Goal: Contribute content: Add original content to the website for others to see

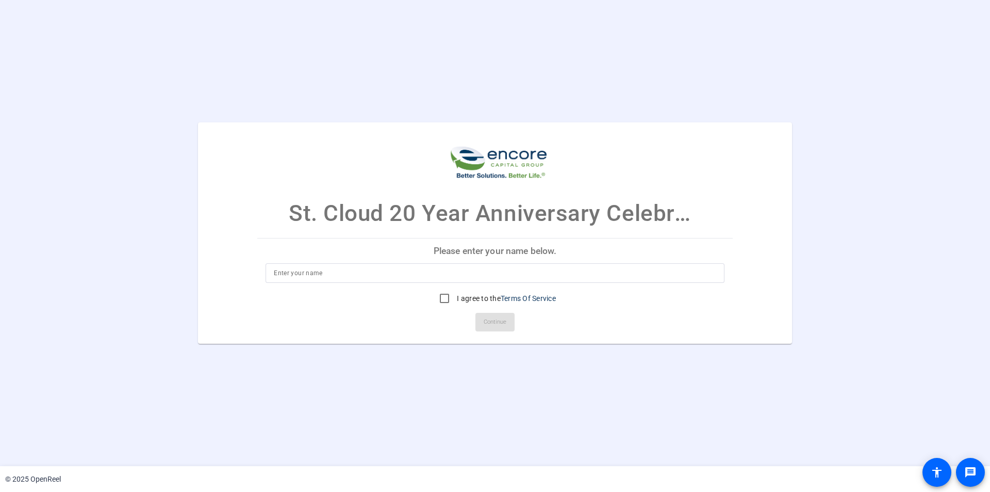
click at [303, 278] on input at bounding box center [495, 273] width 443 height 12
type input "[PERSON_NAME]"
click at [443, 299] on input "I agree to the Terms Of Service" at bounding box center [444, 298] width 21 height 21
checkbox input "true"
click at [498, 321] on span "Continue" at bounding box center [495, 321] width 23 height 15
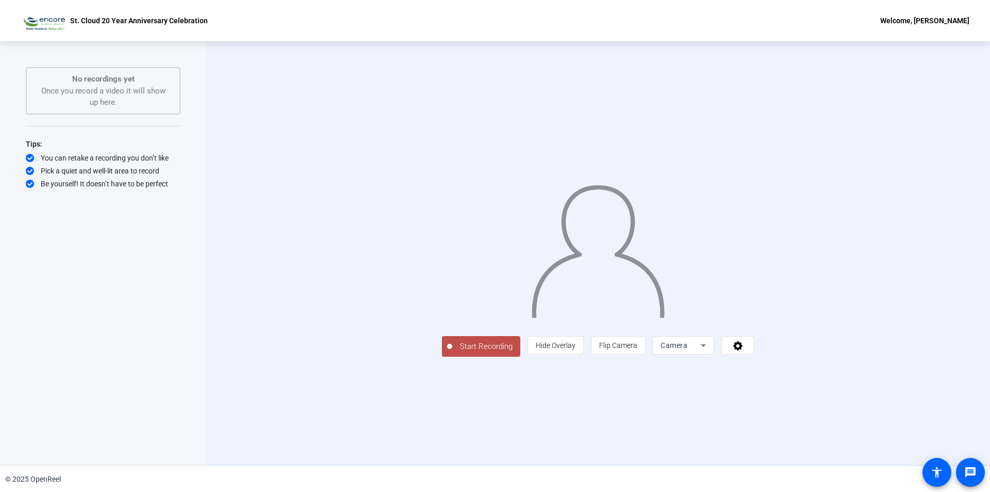
click at [710, 351] on icon at bounding box center [703, 345] width 12 height 12
click at [954, 256] on div at bounding box center [495, 246] width 990 height 492
click at [743, 350] on icon at bounding box center [737, 345] width 9 height 9
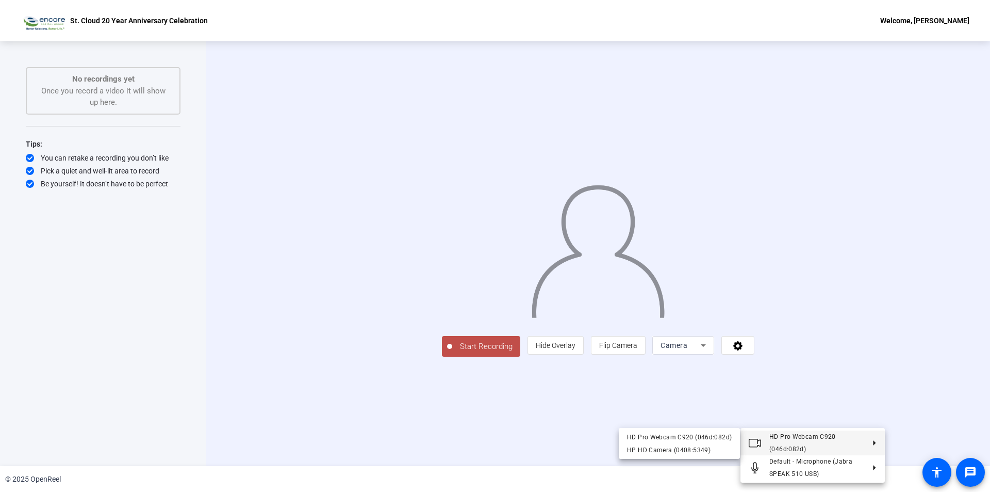
click at [690, 417] on div at bounding box center [495, 246] width 990 height 492
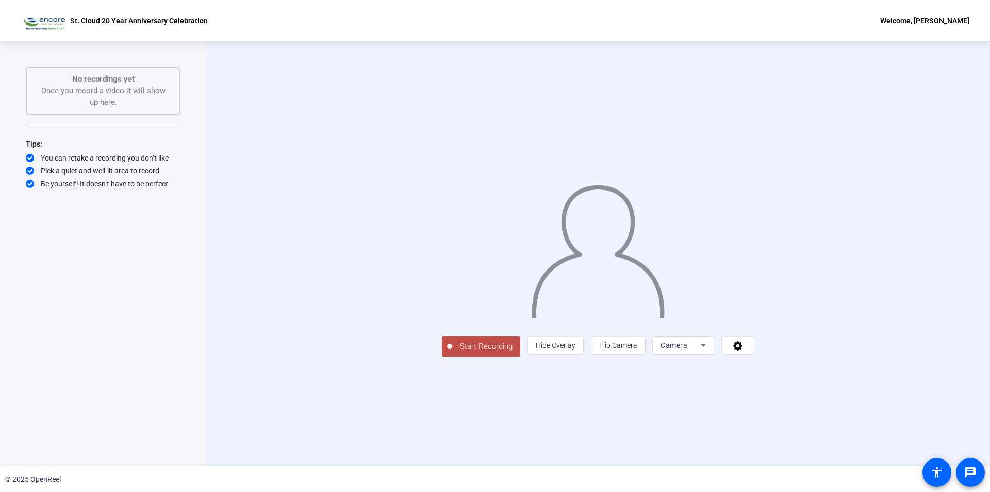
click at [576, 349] on span "Hide Overlay" at bounding box center [556, 345] width 40 height 8
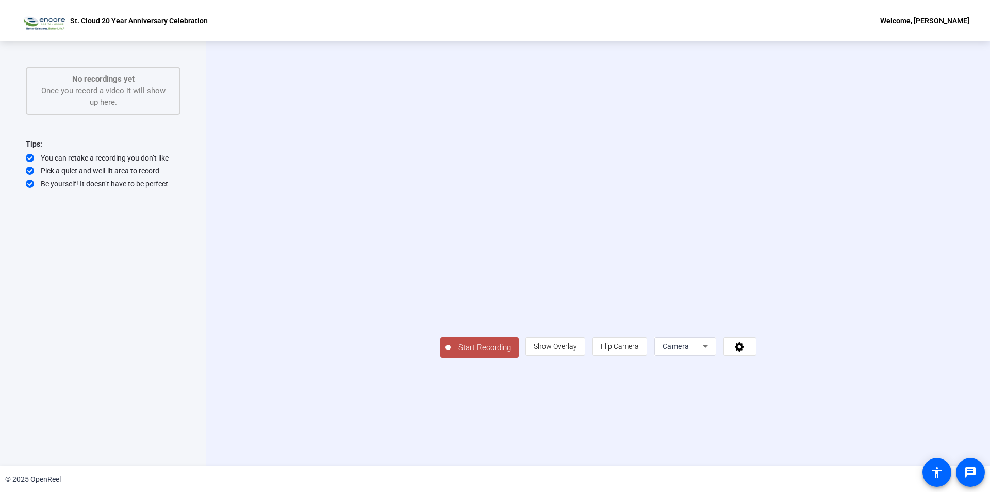
click at [577, 350] on span "Show Overlay" at bounding box center [555, 346] width 43 height 8
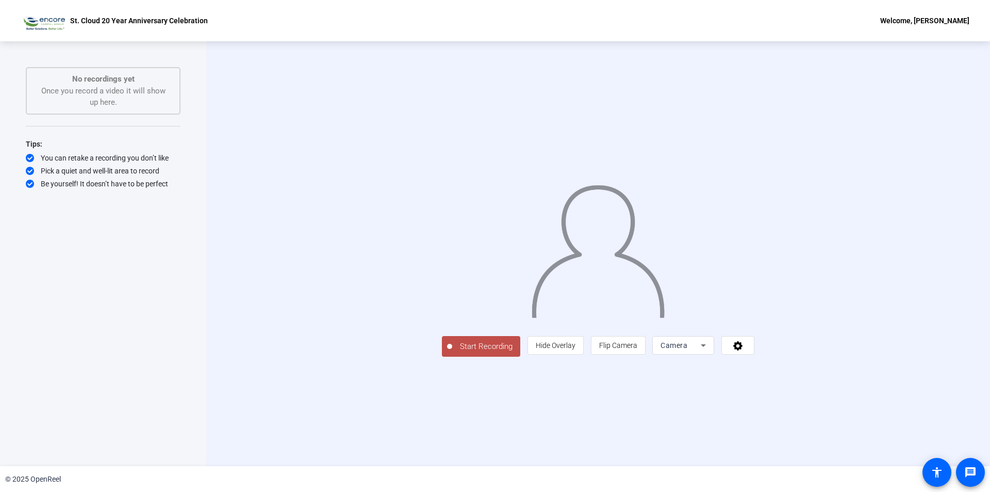
click at [452, 352] on span "Start Recording" at bounding box center [486, 346] width 68 height 12
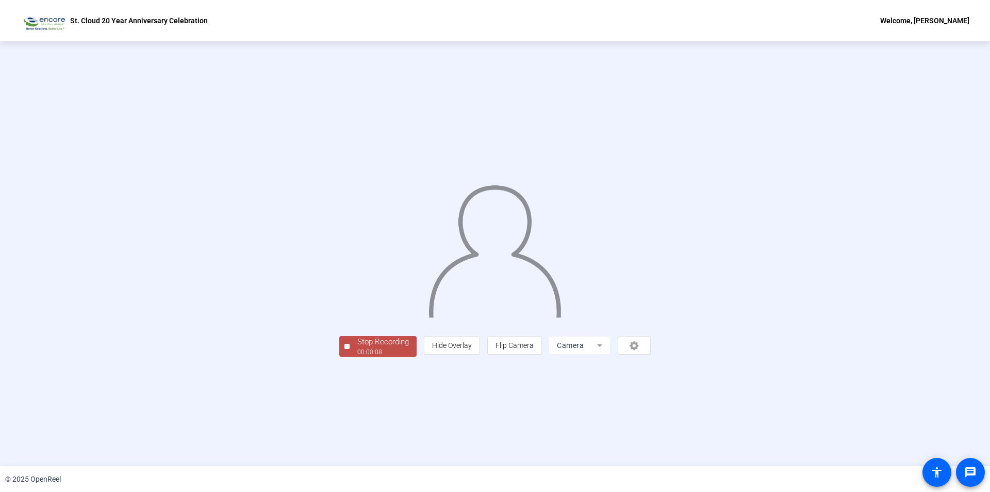
click at [357, 356] on div "00:00:08" at bounding box center [383, 351] width 52 height 9
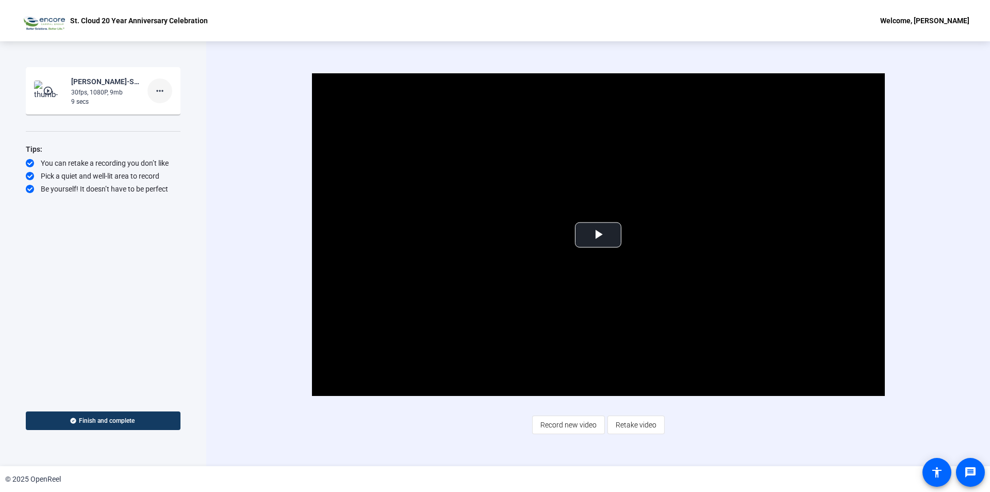
click at [157, 89] on mat-icon "more_horiz" at bounding box center [160, 91] width 12 height 12
click at [167, 111] on span "Delete clip" at bounding box center [176, 112] width 41 height 12
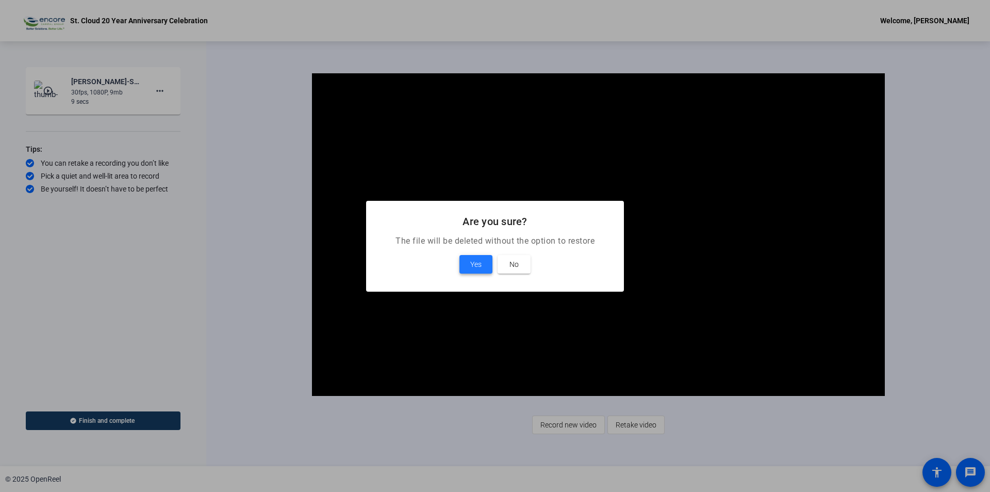
click at [473, 266] on span "Yes" at bounding box center [475, 264] width 11 height 12
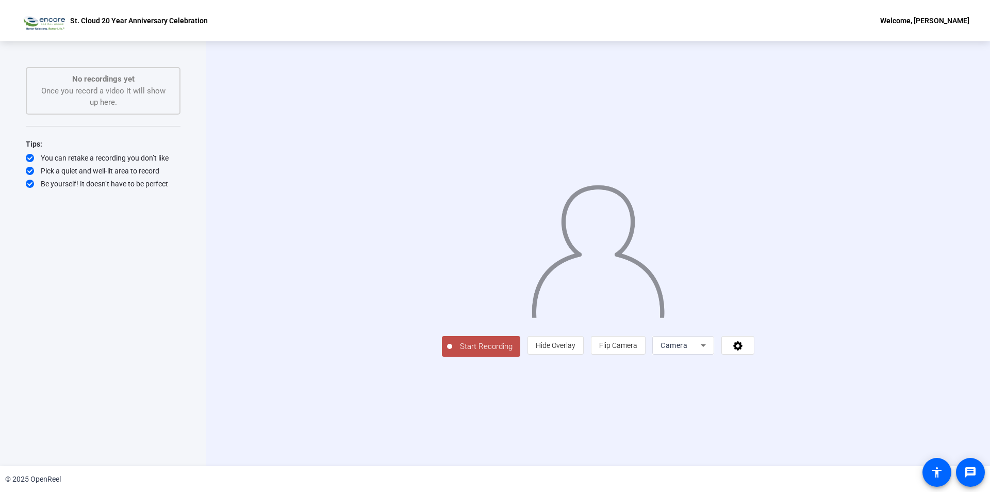
click at [452, 352] on span "Start Recording" at bounding box center [486, 346] width 68 height 12
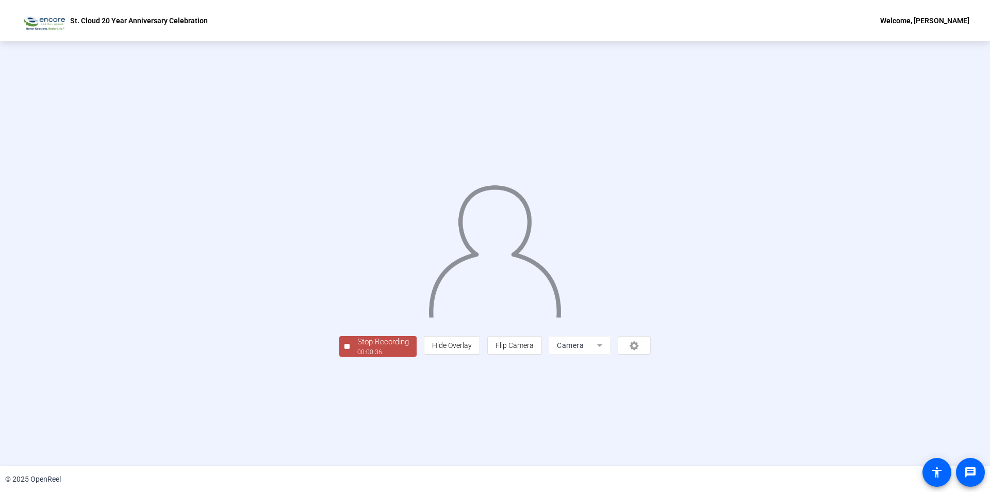
click at [357, 348] on div "Stop Recording" at bounding box center [383, 342] width 52 height 12
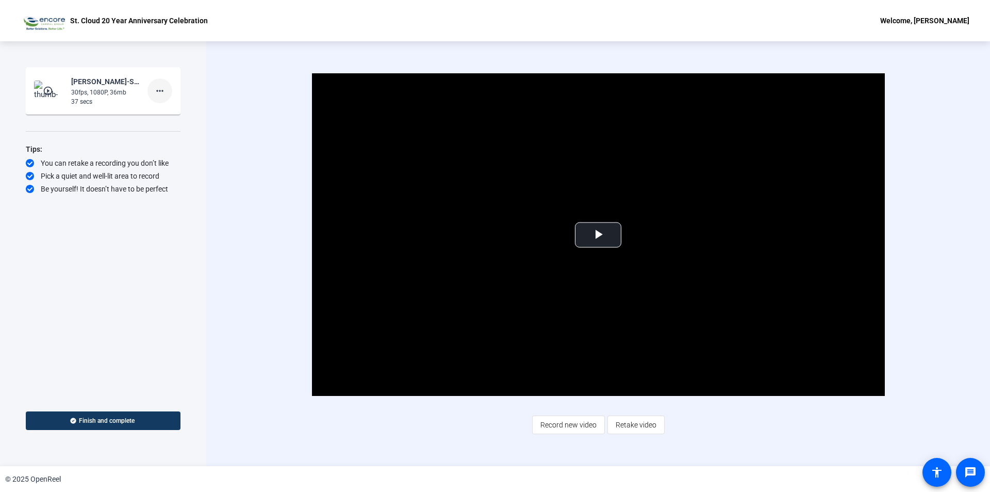
click at [163, 90] on mat-icon "more_horiz" at bounding box center [160, 91] width 12 height 12
click at [175, 116] on span "Delete clip" at bounding box center [176, 112] width 41 height 12
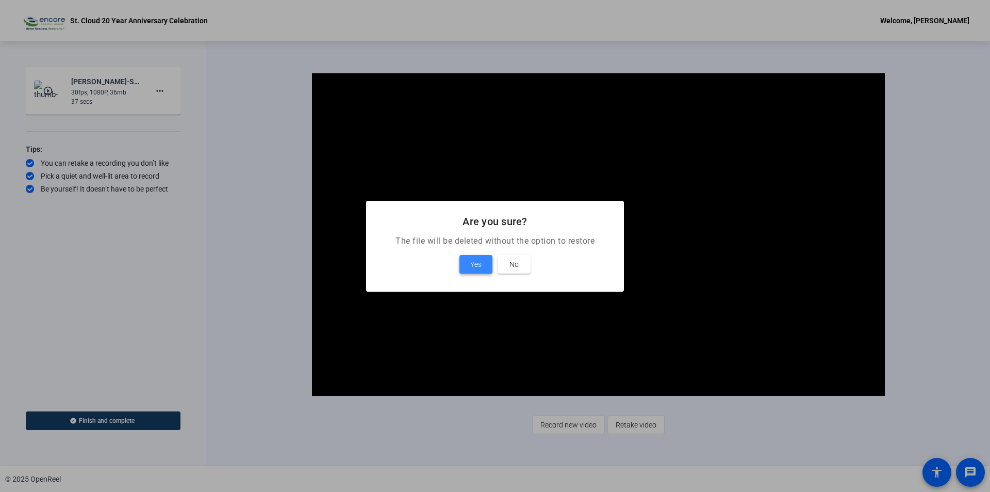
click at [481, 267] on span "Yes" at bounding box center [475, 264] width 11 height 12
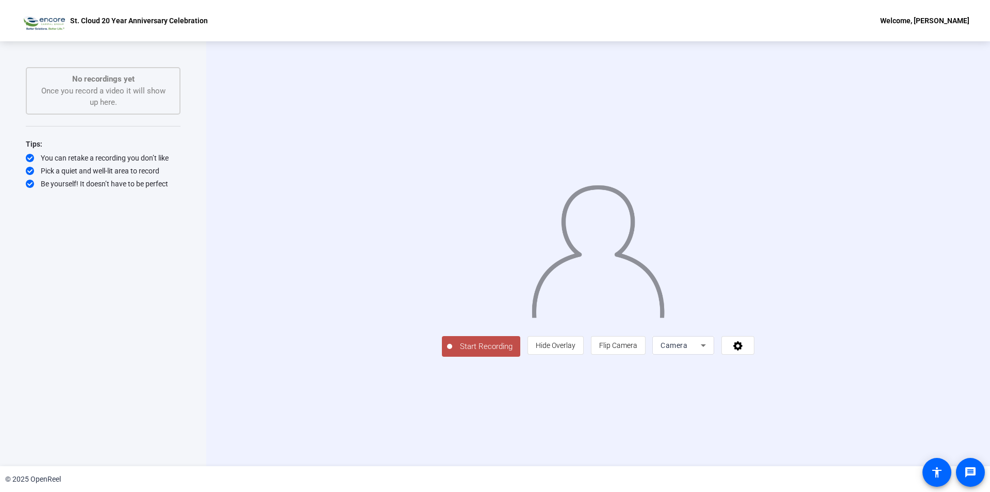
click at [452, 352] on span "Start Recording" at bounding box center [486, 346] width 68 height 12
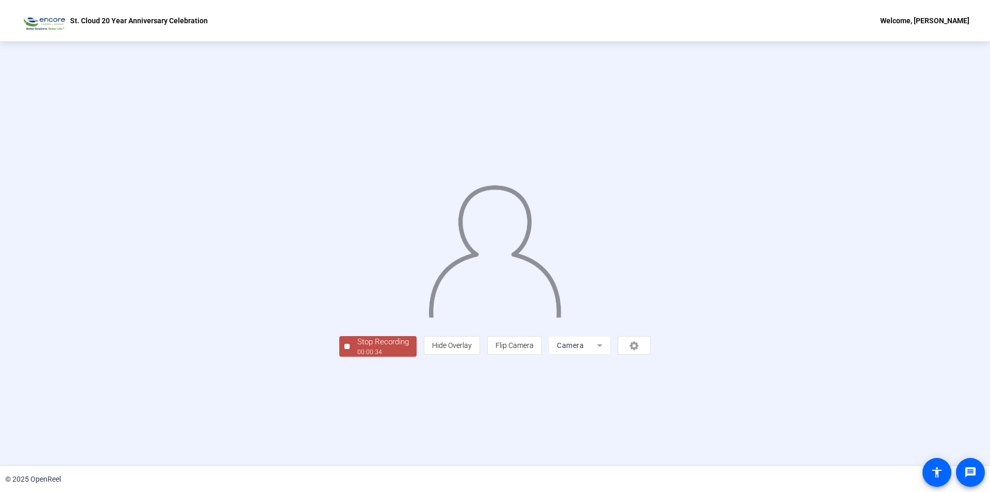
click at [357, 356] on div "00:00:34" at bounding box center [383, 351] width 52 height 9
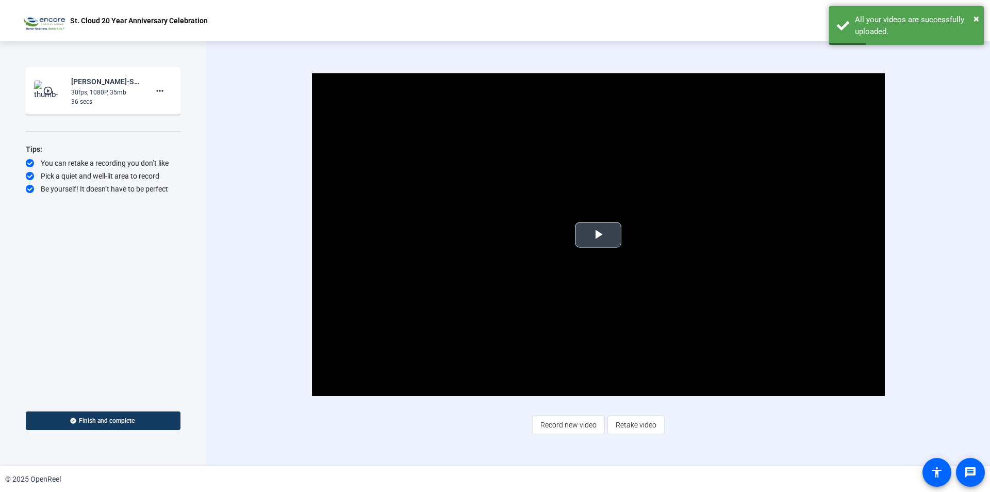
drag, startPoint x: 598, startPoint y: 232, endPoint x: 607, endPoint y: 239, distance: 11.8
click at [598, 235] on span "Video Player" at bounding box center [598, 235] width 0 height 0
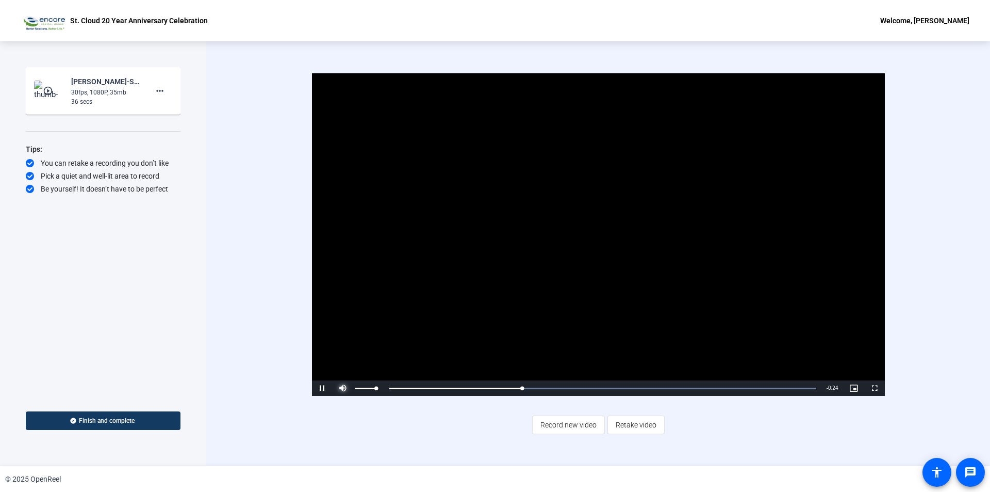
click at [344, 388] on span "Video Player" at bounding box center [343, 388] width 21 height 0
click at [376, 387] on div "Volume Level" at bounding box center [365, 388] width 21 height 2
click at [513, 204] on video "Video Player" at bounding box center [598, 234] width 573 height 322
click at [912, 373] on div "Video Player is loading. Play Video Play Mute 100% Current Time 0:18 / Duration…" at bounding box center [598, 234] width 666 height 322
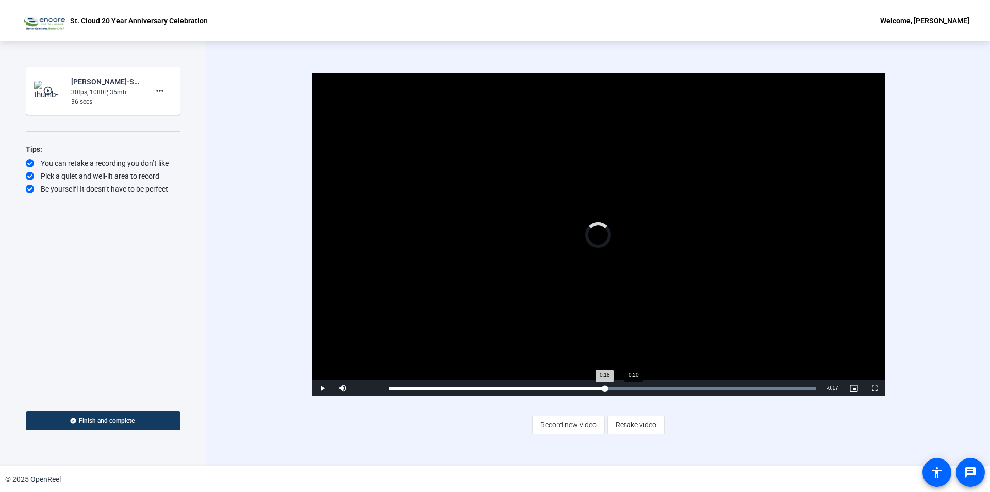
click at [634, 387] on div "Loaded : 100.00% 0:20 0:18" at bounding box center [602, 388] width 427 height 3
click at [416, 387] on div "Loaded : 100.00% 0:02 0:02" at bounding box center [602, 388] width 427 height 3
click at [163, 87] on mat-icon "more_horiz" at bounding box center [160, 91] width 12 height 12
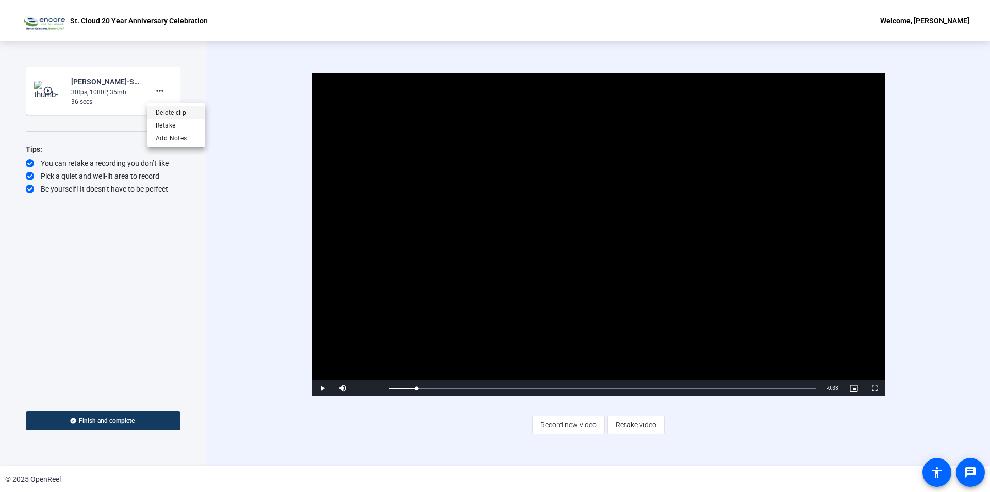
click at [174, 113] on span "Delete clip" at bounding box center [176, 112] width 41 height 12
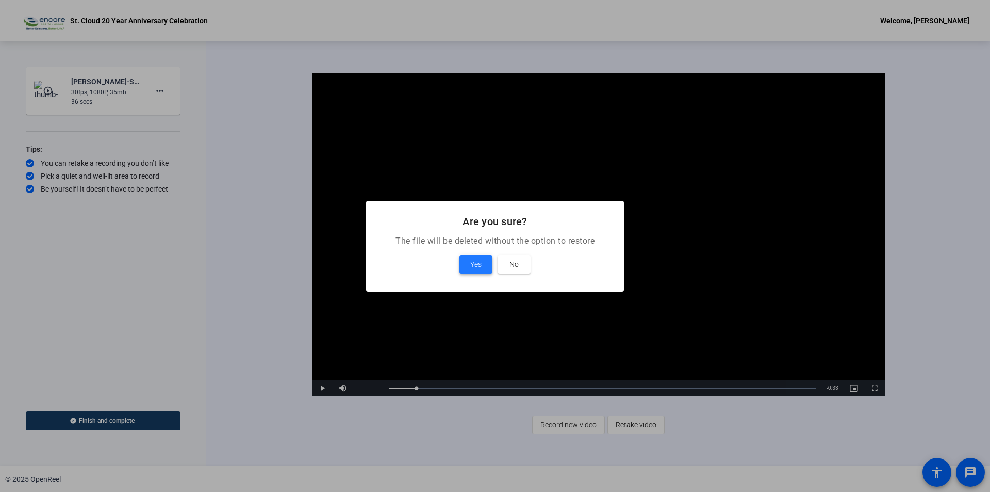
click at [474, 261] on span "Yes" at bounding box center [475, 264] width 11 height 12
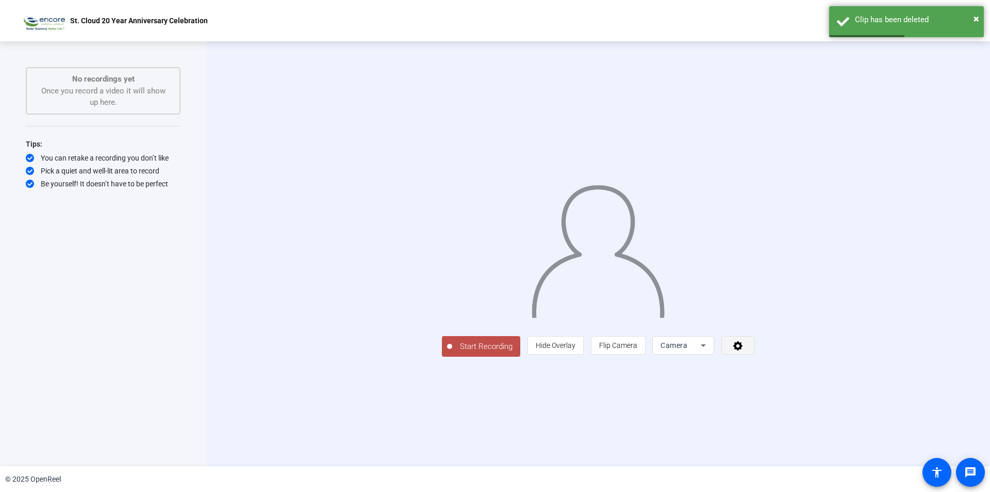
click at [744, 350] on icon at bounding box center [738, 345] width 12 height 10
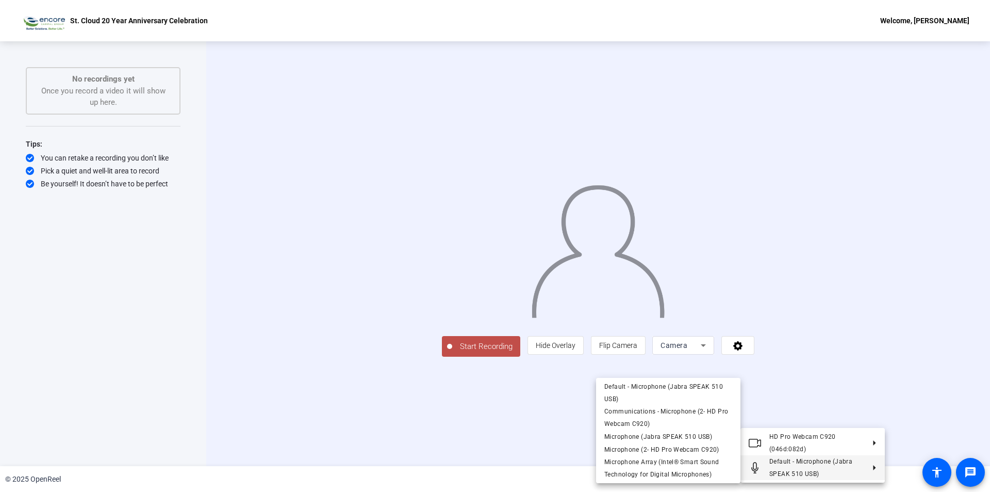
click at [826, 465] on span "Default - Microphone (Jabra SPEAK 510 USB)" at bounding box center [817, 467] width 95 height 25
click at [797, 469] on span "Default - Microphone (Jabra SPEAK 510 USB)" at bounding box center [817, 467] width 95 height 25
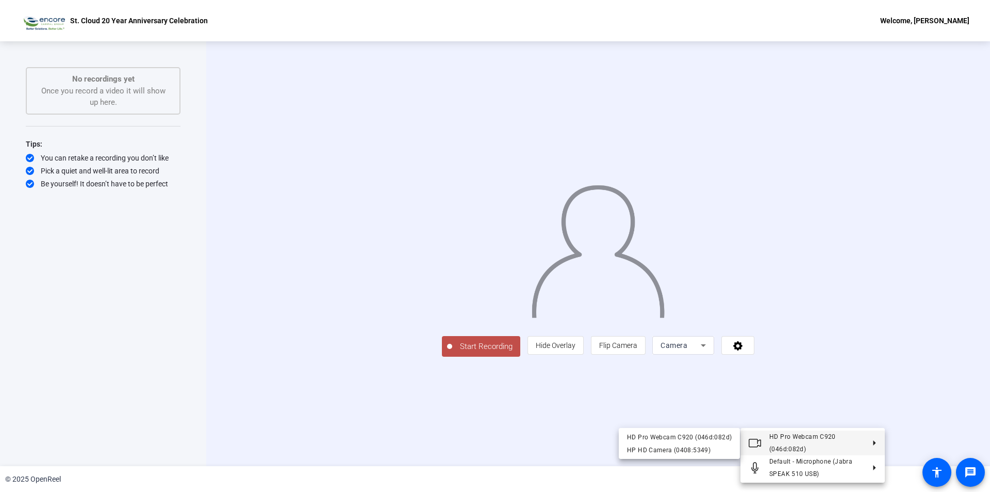
click at [813, 435] on span "HD Pro Webcam C920 (046d:082d)" at bounding box center [803, 443] width 67 height 20
click at [930, 341] on div at bounding box center [495, 246] width 990 height 492
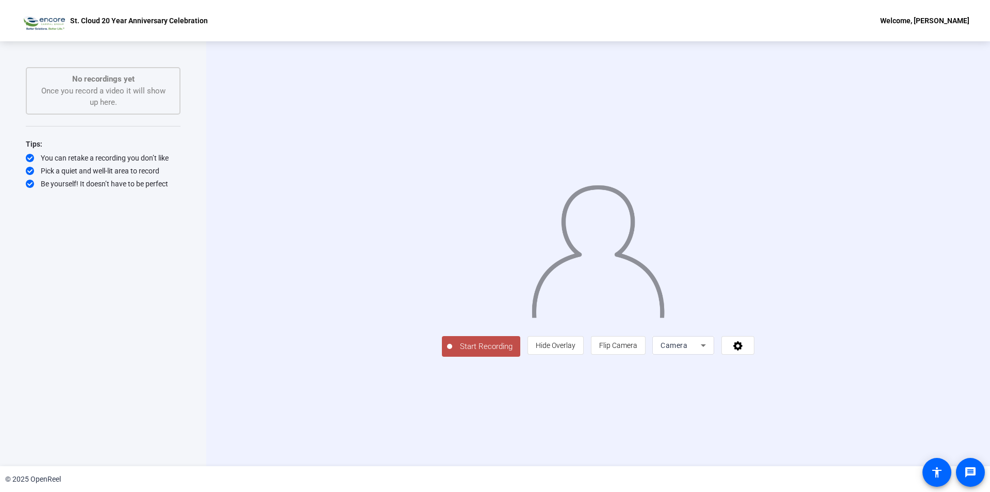
click at [710, 351] on icon at bounding box center [703, 345] width 12 height 12
click at [837, 418] on div at bounding box center [495, 246] width 990 height 492
click at [743, 350] on icon at bounding box center [737, 345] width 9 height 9
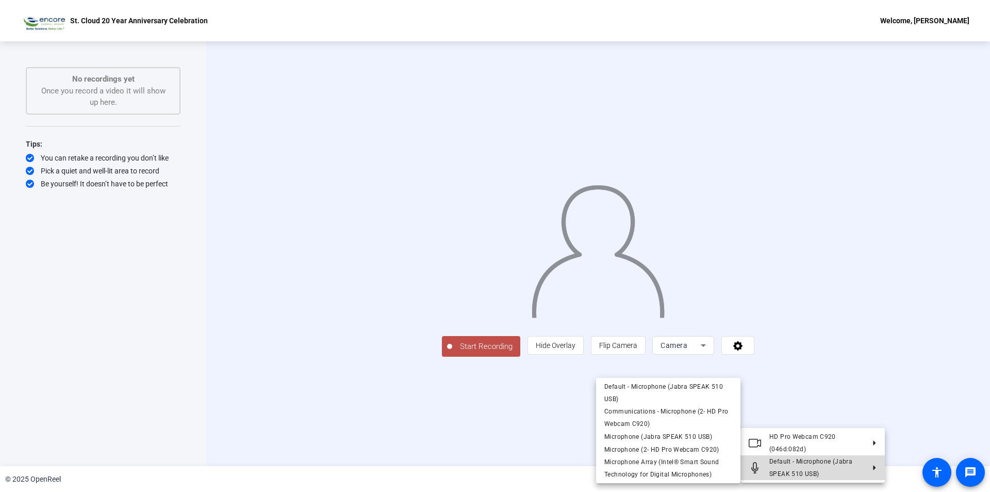
click at [819, 470] on span "Default - Microphone (Jabra SPEAK 510 USB)" at bounding box center [817, 467] width 95 height 25
click at [656, 434] on span "Microphone (Jabra SPEAK 510 USB)" at bounding box center [658, 435] width 108 height 7
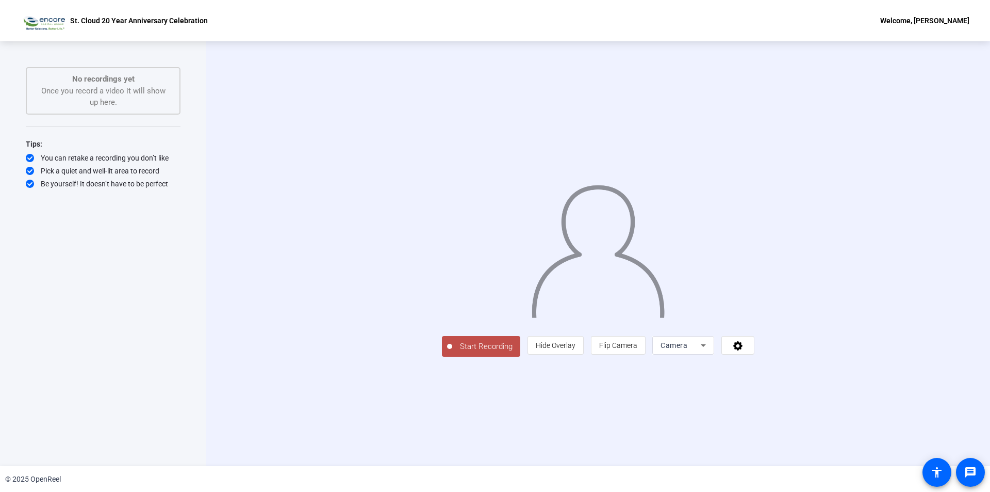
click at [452, 352] on span "Start Recording" at bounding box center [486, 346] width 68 height 12
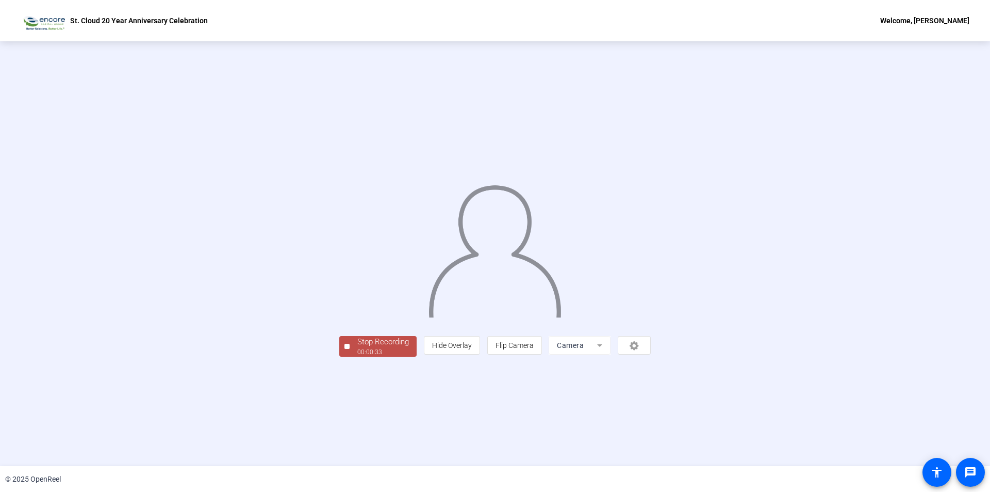
click at [357, 348] on div "Stop Recording" at bounding box center [383, 342] width 52 height 12
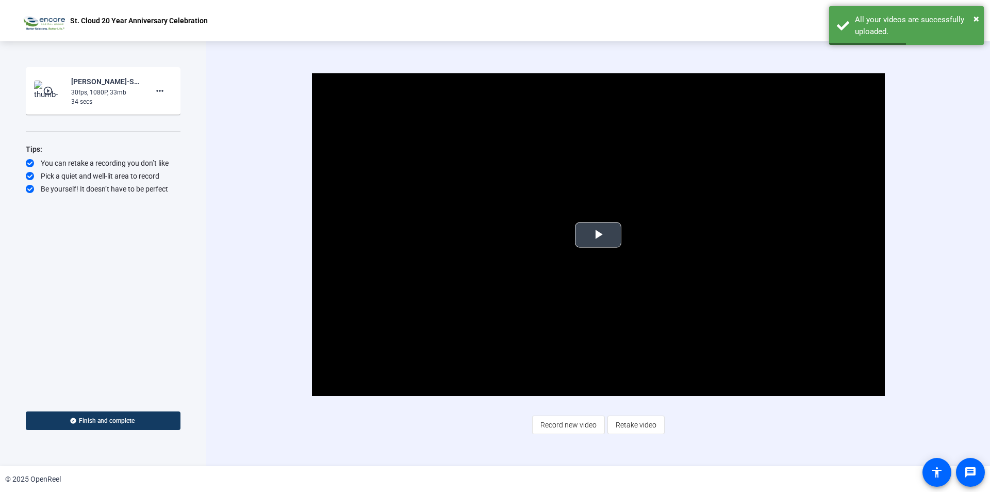
click at [598, 235] on span "Video Player" at bounding box center [598, 235] width 0 height 0
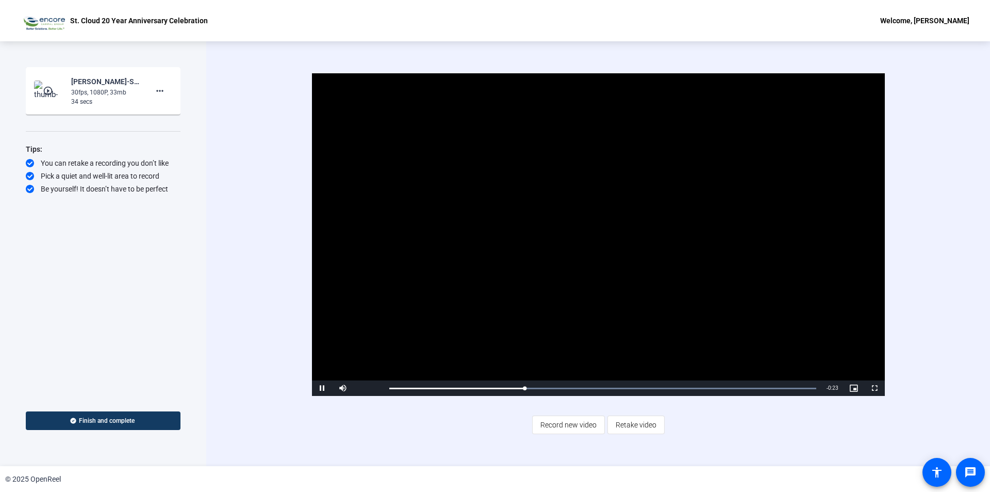
click at [633, 249] on video "Video Player" at bounding box center [598, 234] width 573 height 322
click at [159, 91] on mat-icon "more_horiz" at bounding box center [160, 91] width 12 height 12
click at [252, 74] on div at bounding box center [495, 246] width 990 height 492
click at [158, 89] on mat-icon "more_horiz" at bounding box center [160, 91] width 12 height 12
click at [169, 111] on span "Delete clip" at bounding box center [176, 112] width 41 height 12
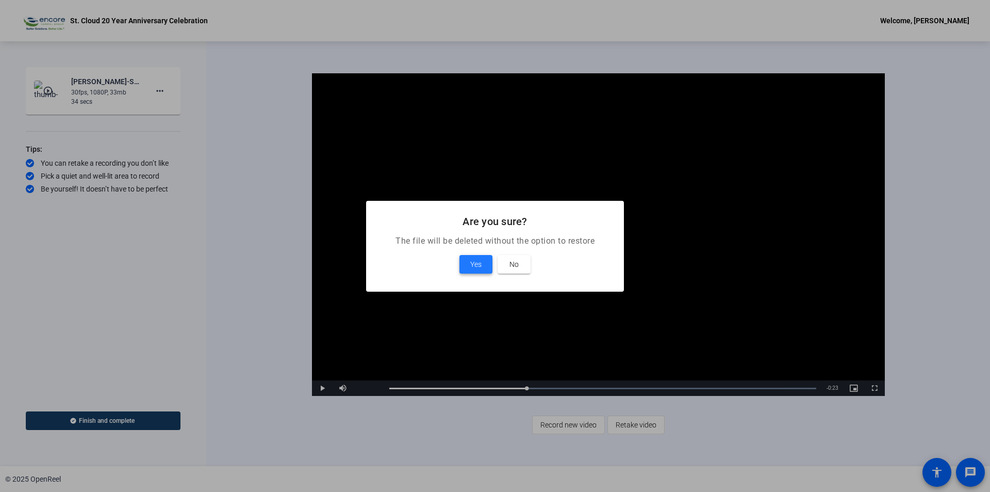
click at [478, 259] on span "Yes" at bounding box center [475, 264] width 11 height 12
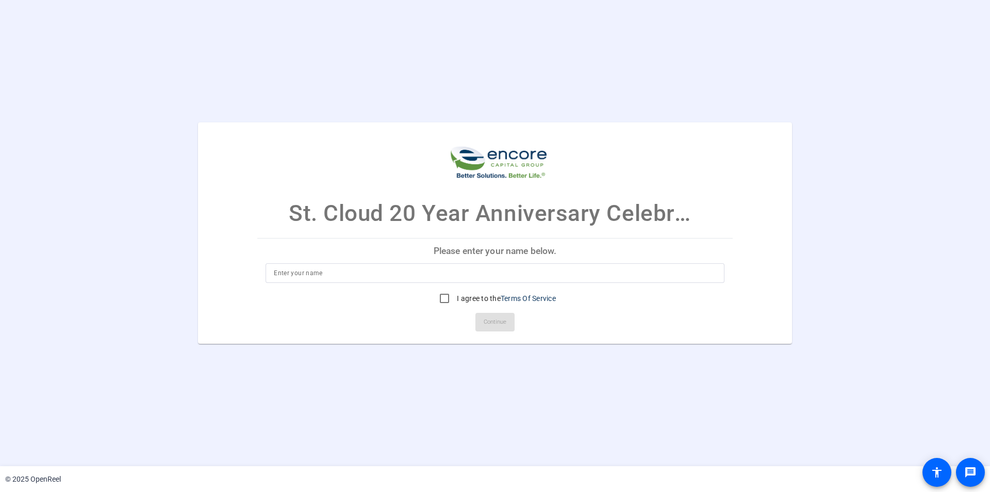
click at [310, 269] on input at bounding box center [495, 273] width 443 height 12
type input "[PERSON_NAME]"
click at [445, 300] on input "I agree to the Terms Of Service" at bounding box center [444, 298] width 21 height 21
checkbox input "true"
click at [501, 321] on span "Continue" at bounding box center [495, 321] width 23 height 15
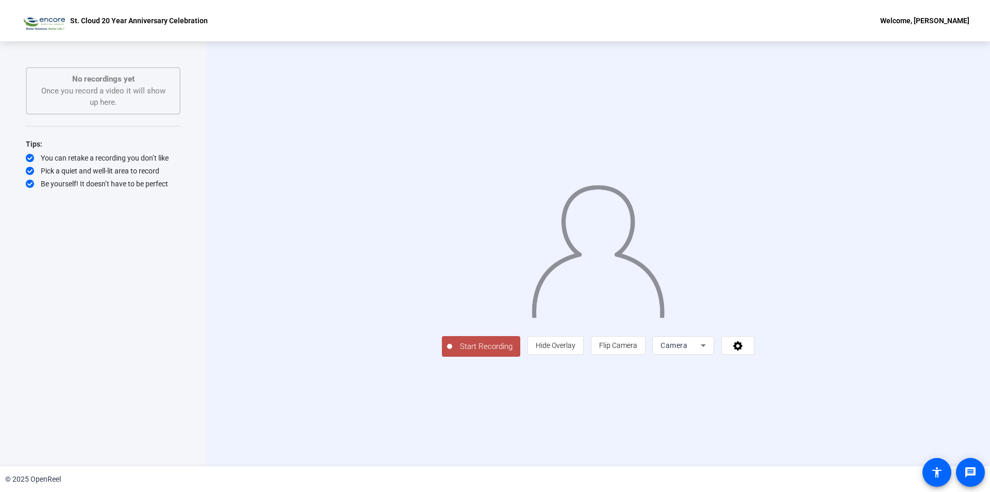
click at [452, 352] on span "Start Recording" at bounding box center [486, 346] width 68 height 12
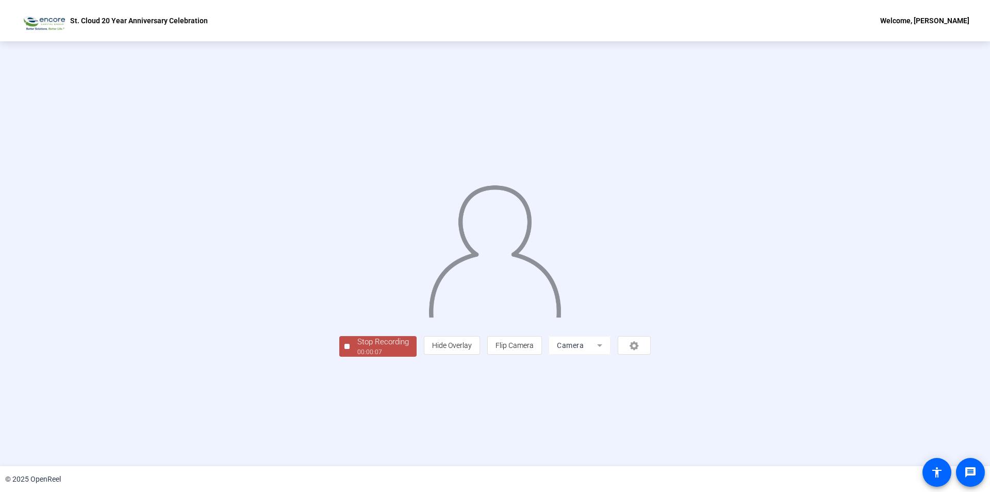
click at [357, 348] on div "Stop Recording" at bounding box center [383, 342] width 52 height 12
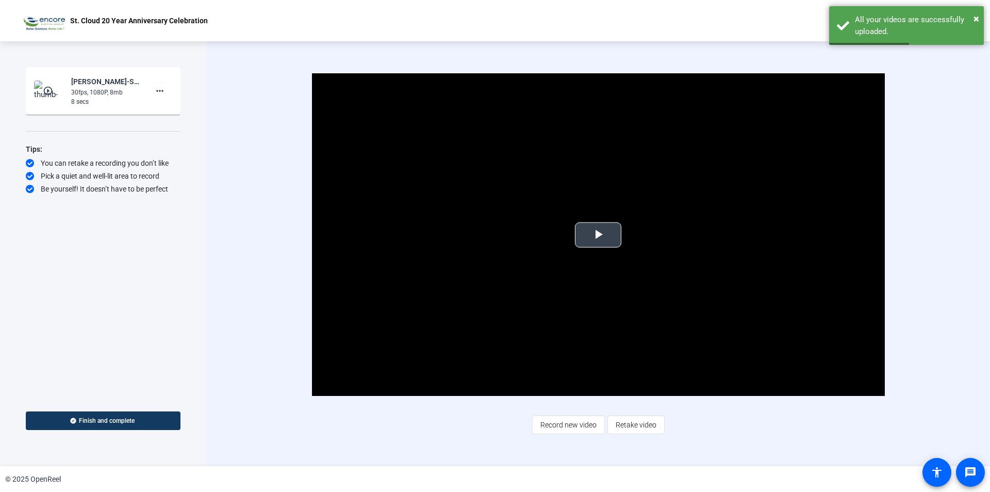
click at [598, 235] on span "Video Player" at bounding box center [598, 235] width 0 height 0
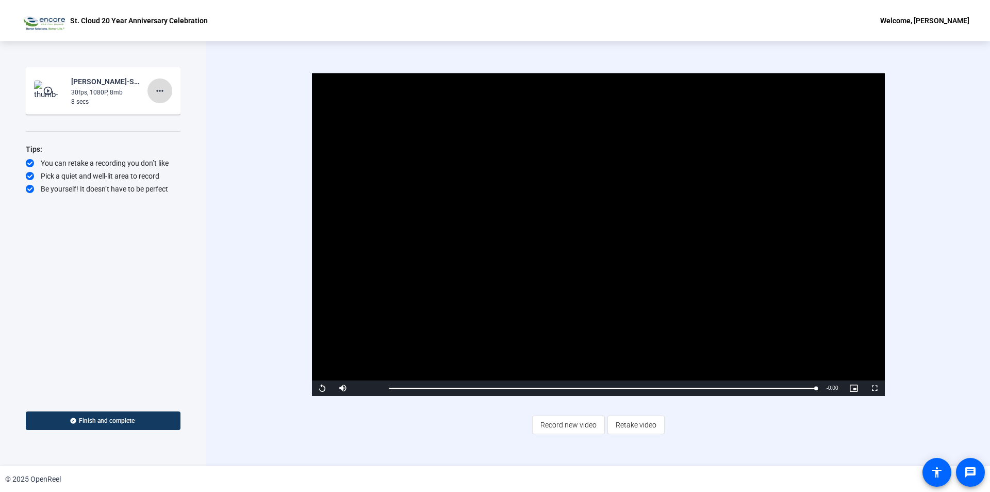
click at [162, 90] on mat-icon "more_horiz" at bounding box center [160, 91] width 12 height 12
click at [170, 111] on span "Delete clip" at bounding box center [176, 112] width 41 height 12
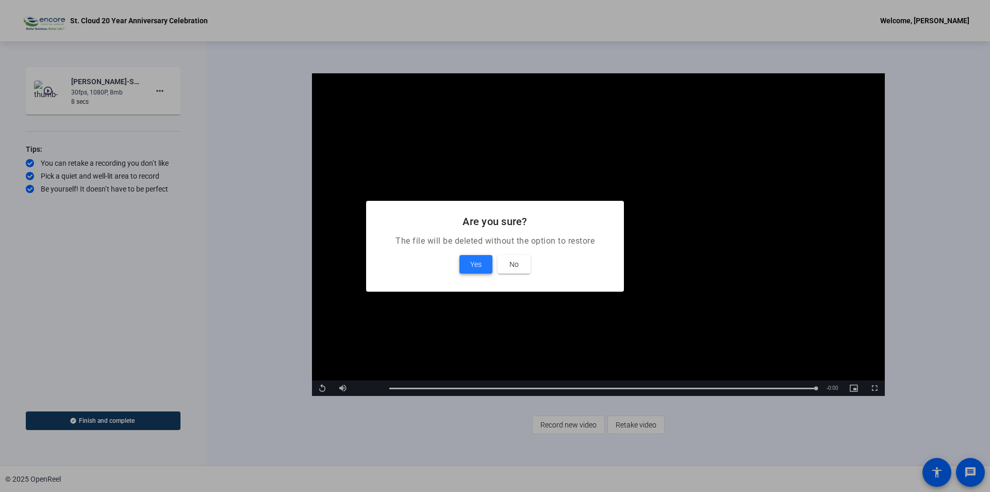
click at [480, 270] on span at bounding box center [476, 264] width 33 height 25
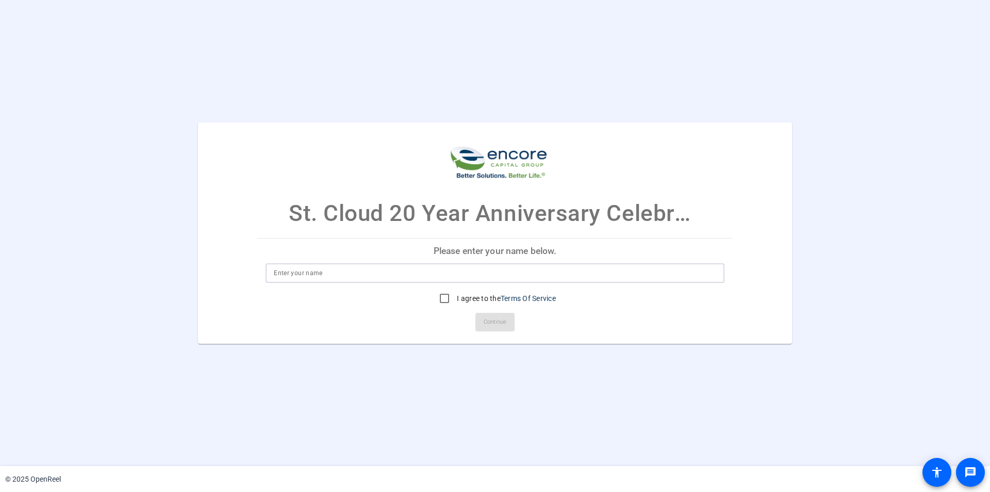
click at [351, 275] on input at bounding box center [495, 273] width 443 height 12
type input "[PERSON_NAME]"
click at [444, 303] on input "I agree to the Terms Of Service" at bounding box center [444, 298] width 21 height 21
checkbox input "true"
click at [508, 323] on span at bounding box center [495, 321] width 39 height 25
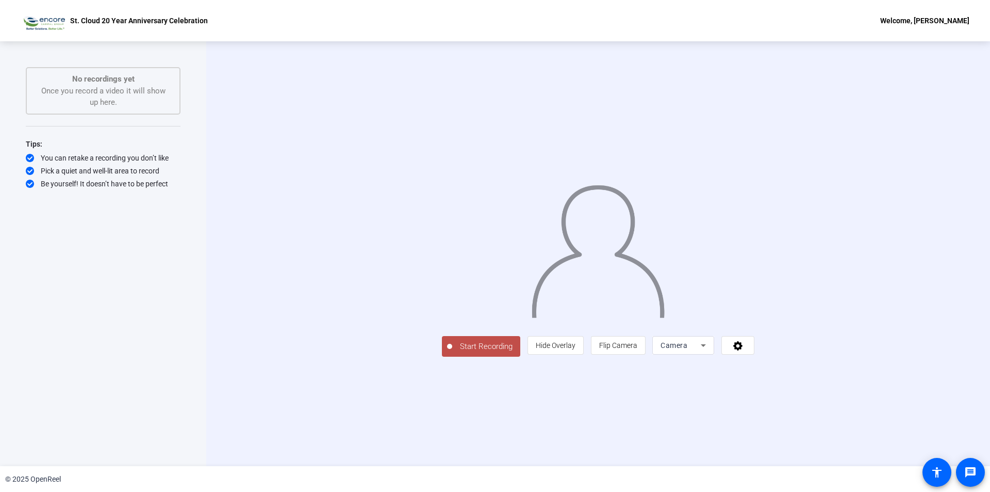
click at [452, 352] on span "Start Recording" at bounding box center [486, 346] width 68 height 12
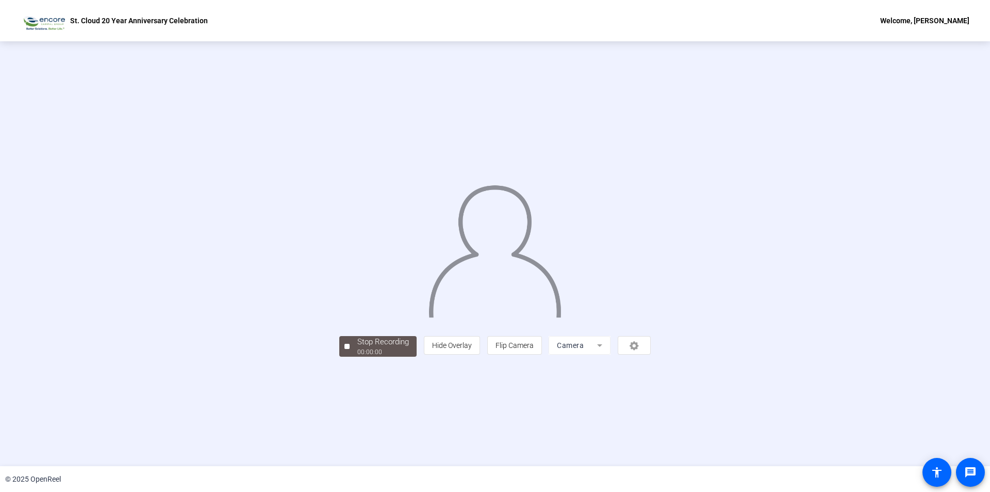
click at [651, 354] on div "person Hide Overlay flip Flip Camera Camera" at bounding box center [537, 345] width 227 height 19
click at [357, 348] on div "Stop Recording" at bounding box center [383, 342] width 52 height 12
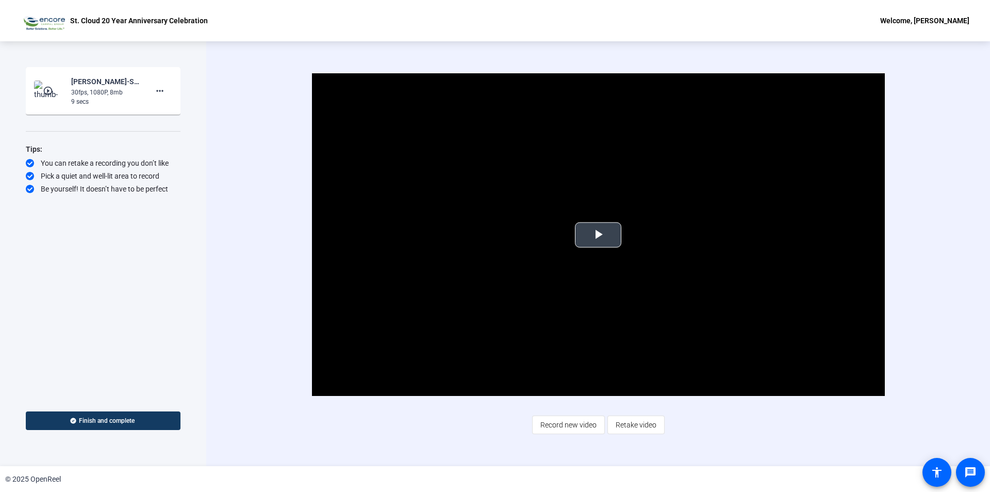
click at [598, 235] on span "Video Player" at bounding box center [598, 235] width 0 height 0
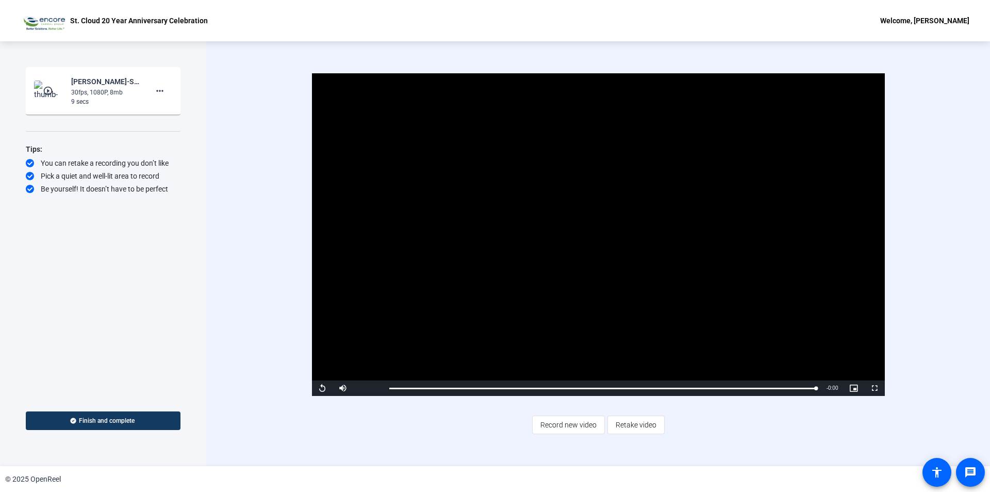
drag, startPoint x: 609, startPoint y: 257, endPoint x: 833, endPoint y: 407, distance: 269.2
click at [833, 407] on div "Video Player is loading. Play Video Replay Mute Current Time 0:08 / Duration 0:…" at bounding box center [598, 253] width 666 height 360
click at [158, 88] on mat-icon "more_horiz" at bounding box center [160, 91] width 12 height 12
click at [174, 109] on span "Delete clip" at bounding box center [176, 112] width 41 height 12
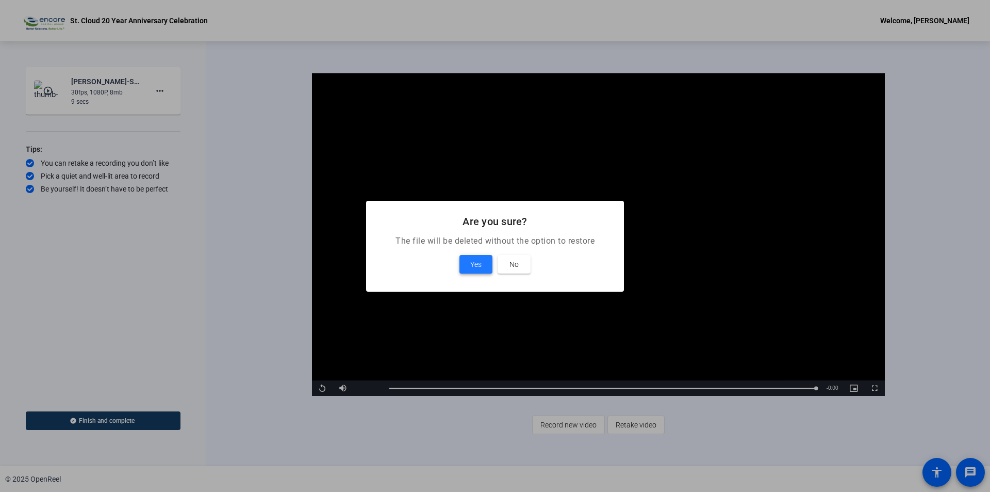
click at [472, 260] on span "Yes" at bounding box center [475, 264] width 11 height 12
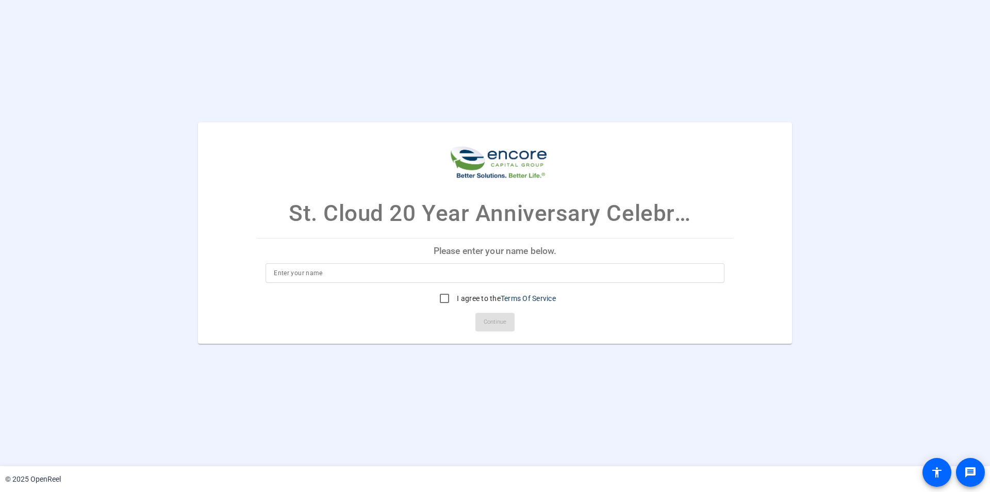
click at [316, 275] on input at bounding box center [495, 273] width 443 height 12
type input "[PERSON_NAME]"
click at [446, 301] on input "I agree to the Terms Of Service" at bounding box center [444, 298] width 21 height 21
checkbox input "true"
click at [499, 322] on span "Continue" at bounding box center [495, 321] width 23 height 15
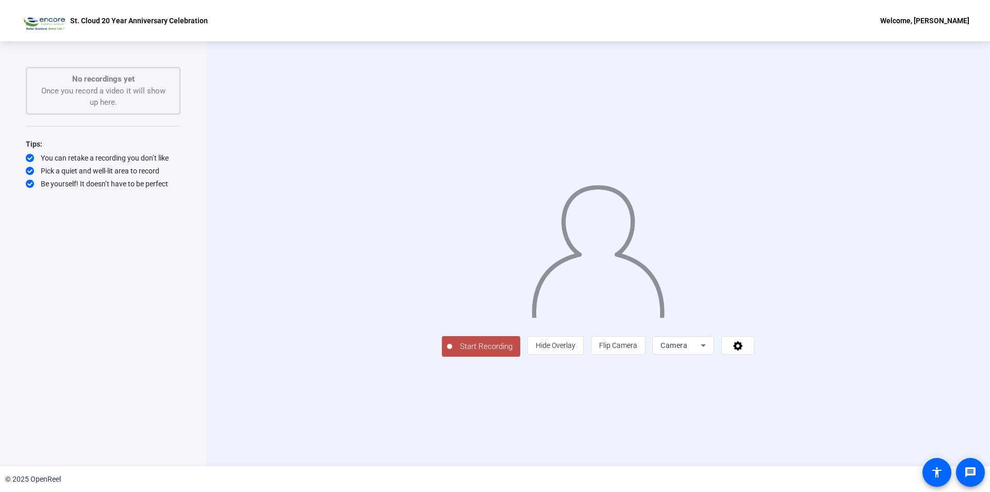
drag, startPoint x: 353, startPoint y: 3, endPoint x: 260, endPoint y: 279, distance: 291.8
click at [260, 279] on div "Start Recording person Hide Overlay flip Flip Camera Camera" at bounding box center [598, 253] width 784 height 424
click at [452, 352] on span "Start Recording" at bounding box center [486, 346] width 68 height 12
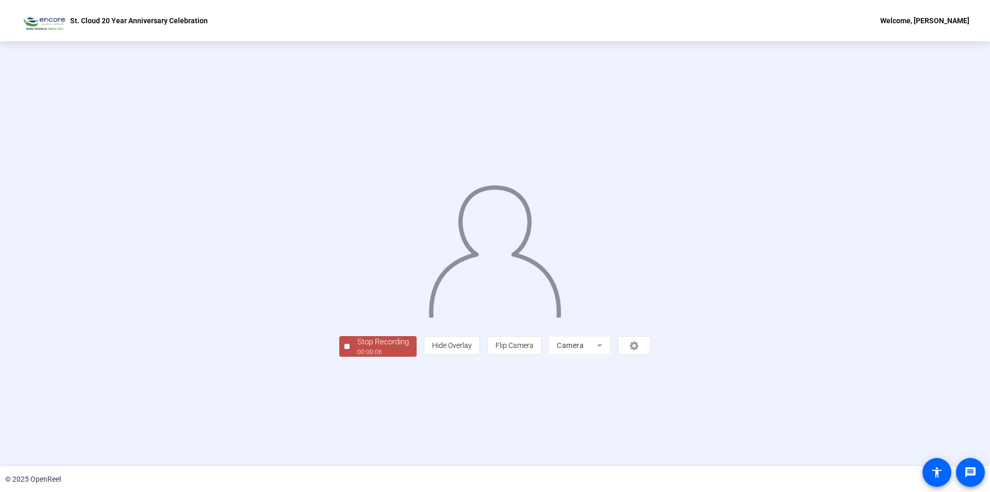
click at [357, 356] on div "00:00:06" at bounding box center [383, 351] width 52 height 9
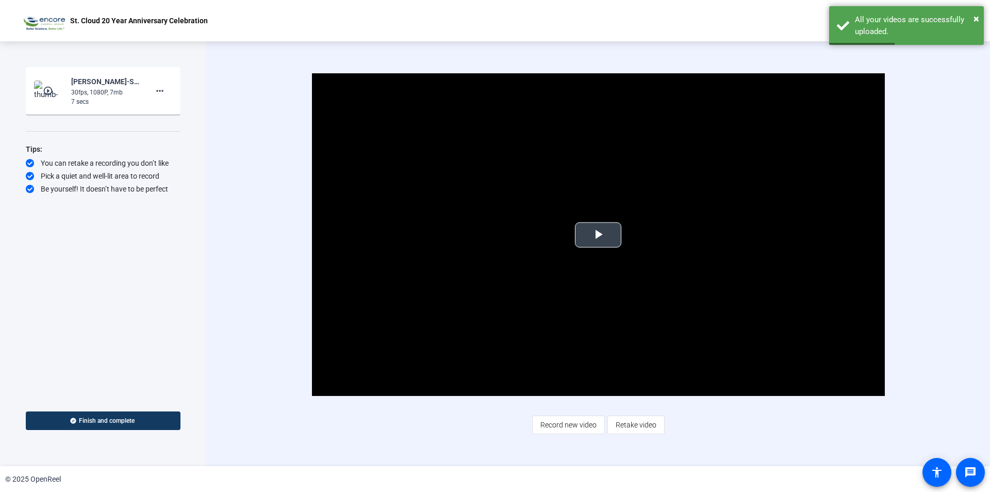
click at [598, 235] on span "Video Player" at bounding box center [598, 235] width 0 height 0
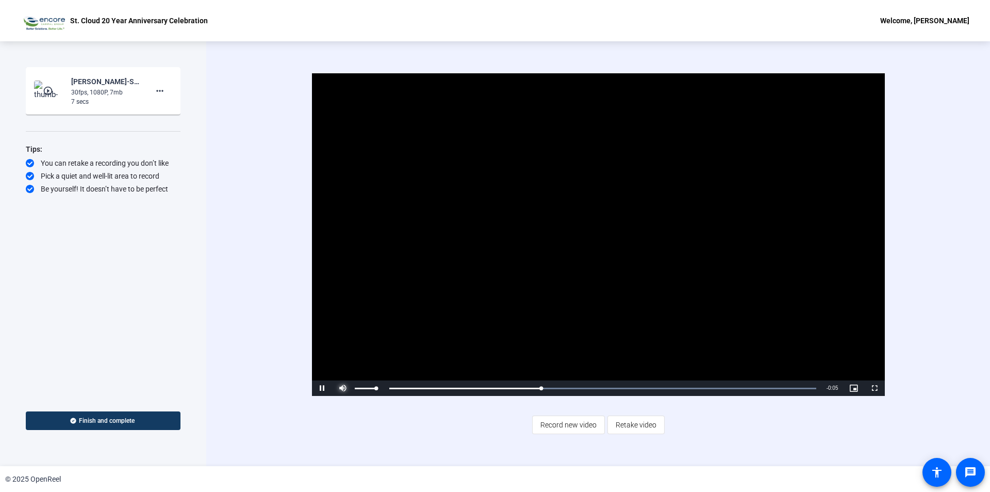
click at [339, 388] on span "Video Player" at bounding box center [343, 388] width 21 height 0
click at [345, 388] on span "Video Player" at bounding box center [343, 388] width 21 height 0
click at [328, 388] on span "Video Player" at bounding box center [322, 388] width 21 height 0
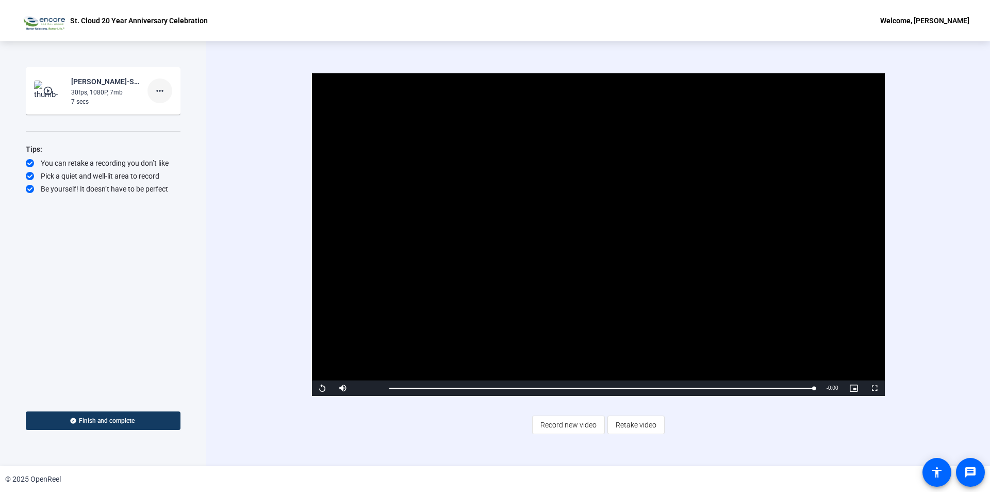
click at [160, 89] on mat-icon "more_horiz" at bounding box center [160, 91] width 12 height 12
click at [166, 110] on span "Delete clip" at bounding box center [176, 112] width 41 height 12
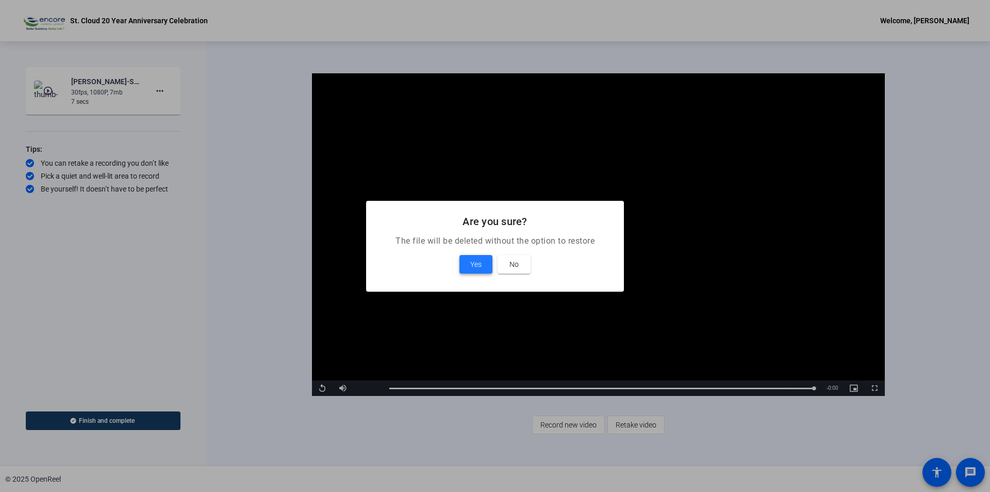
click at [477, 260] on span "Yes" at bounding box center [475, 264] width 11 height 12
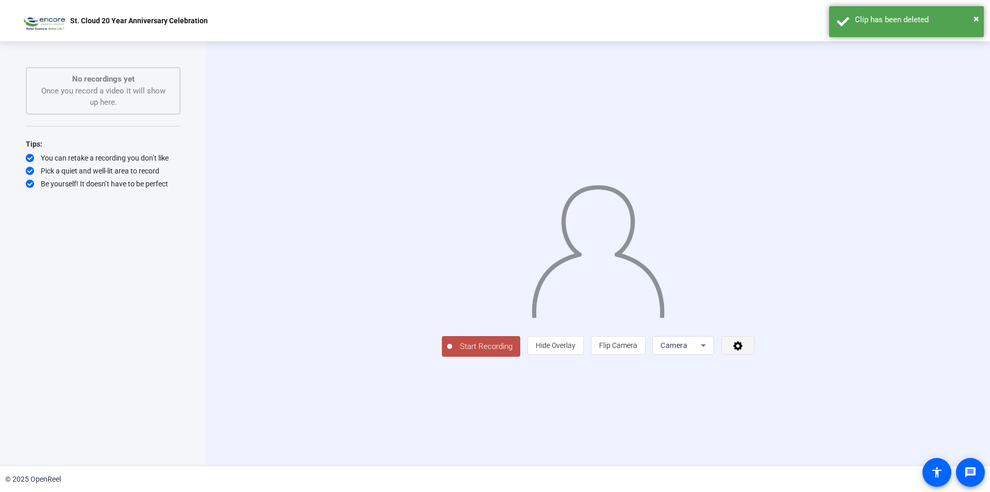
click at [743, 350] on icon at bounding box center [737, 345] width 9 height 9
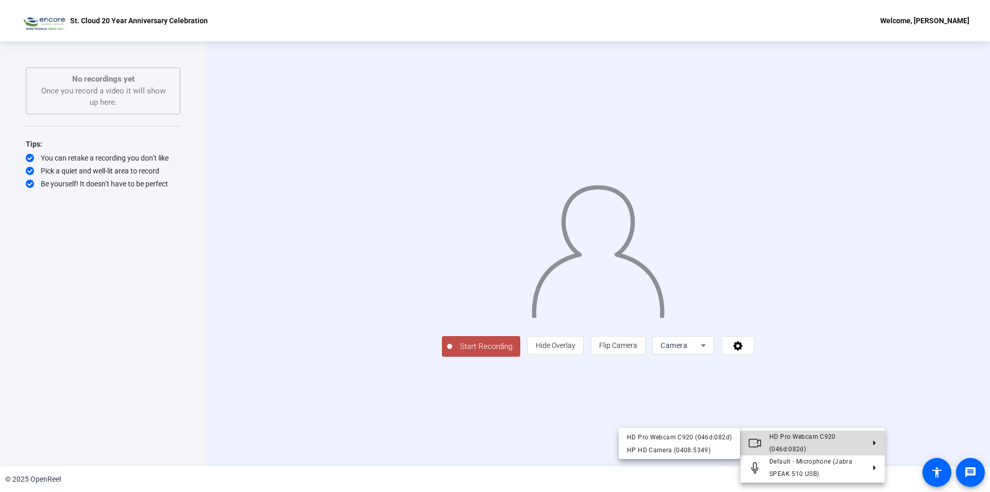
click at [869, 436] on button "HD Pro Webcam C920 (046d:082d)" at bounding box center [813, 442] width 144 height 25
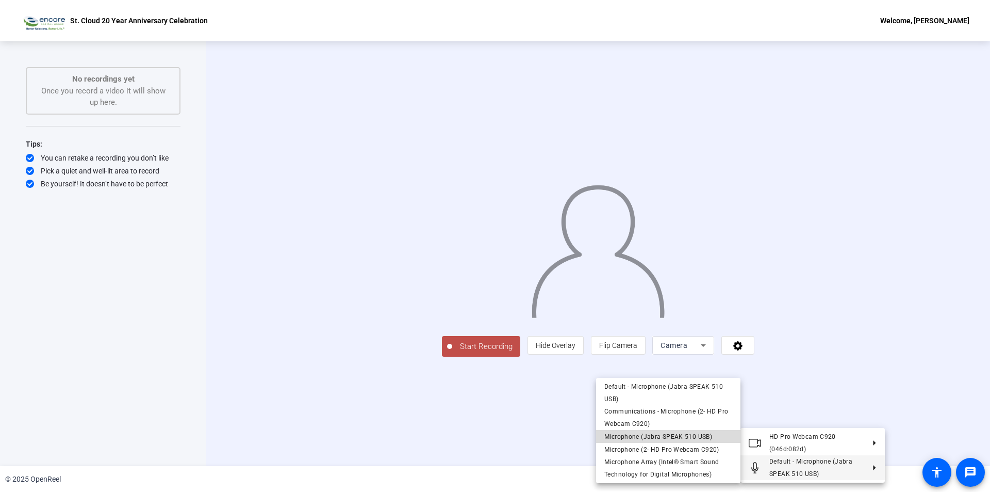
click at [630, 434] on span "Microphone (Jabra SPEAK 510 USB)" at bounding box center [658, 435] width 108 height 7
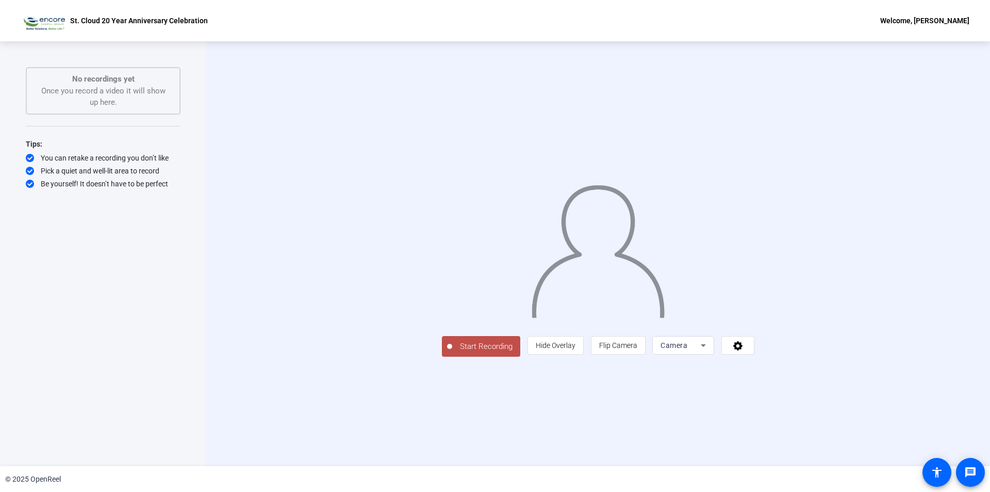
click at [956, 363] on div "Start Recording person Hide Overlay flip Flip Camera Camera" at bounding box center [598, 253] width 784 height 424
